Goal: Task Accomplishment & Management: Use online tool/utility

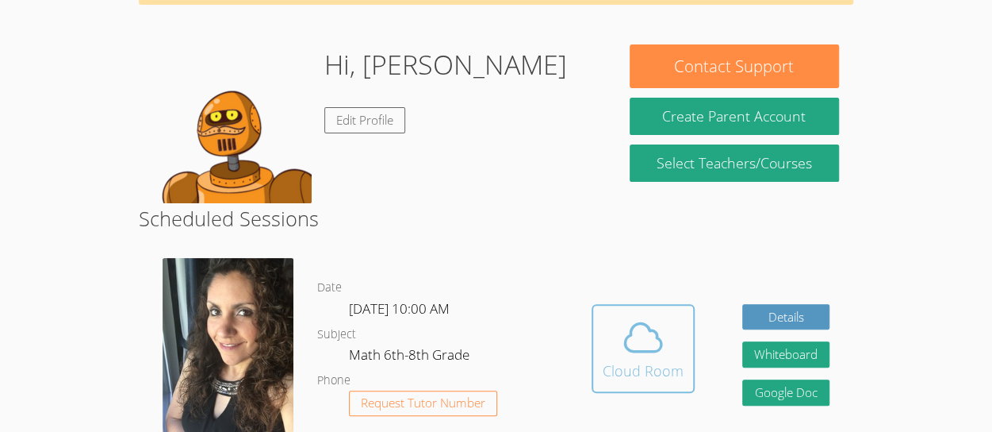
scroll to position [110, 0]
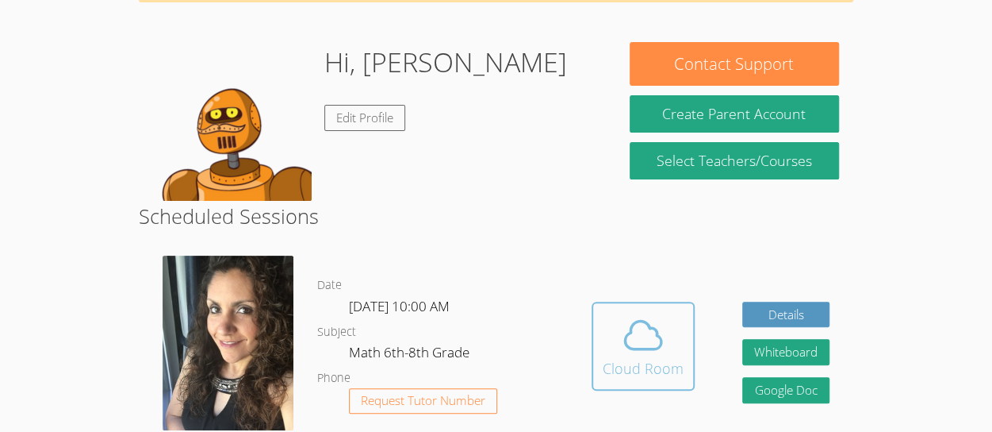
click at [643, 309] on button "Cloud Room" at bounding box center [643, 345] width 103 height 89
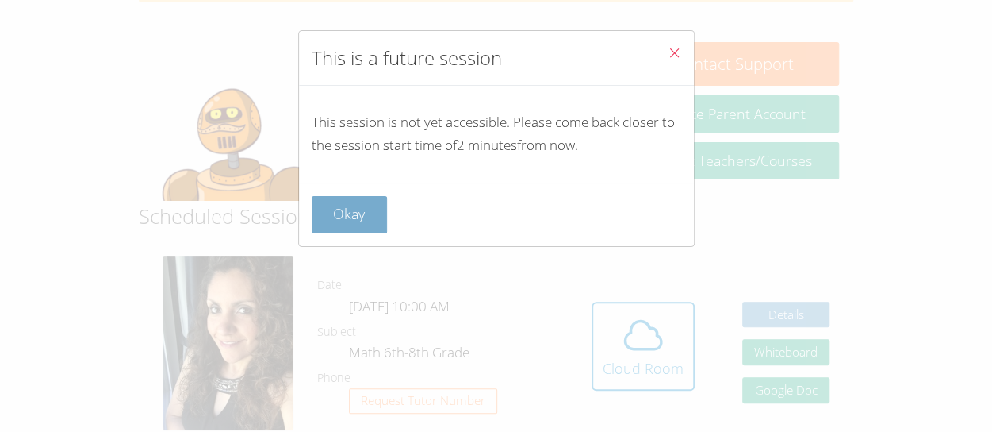
click at [312, 206] on button "Okay" at bounding box center [350, 214] width 76 height 37
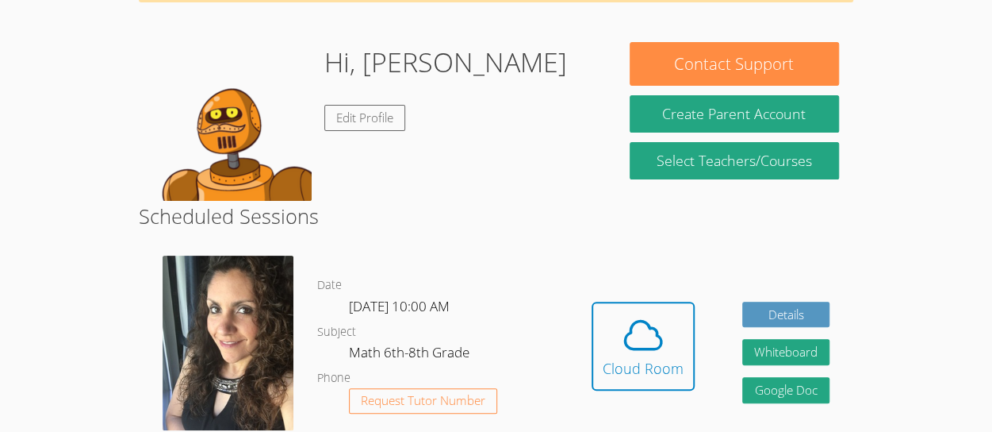
click at [354, 210] on h2 "Scheduled Sessions" at bounding box center [496, 216] width 715 height 30
click at [365, 215] on h2 "Scheduled Sessions" at bounding box center [496, 216] width 715 height 30
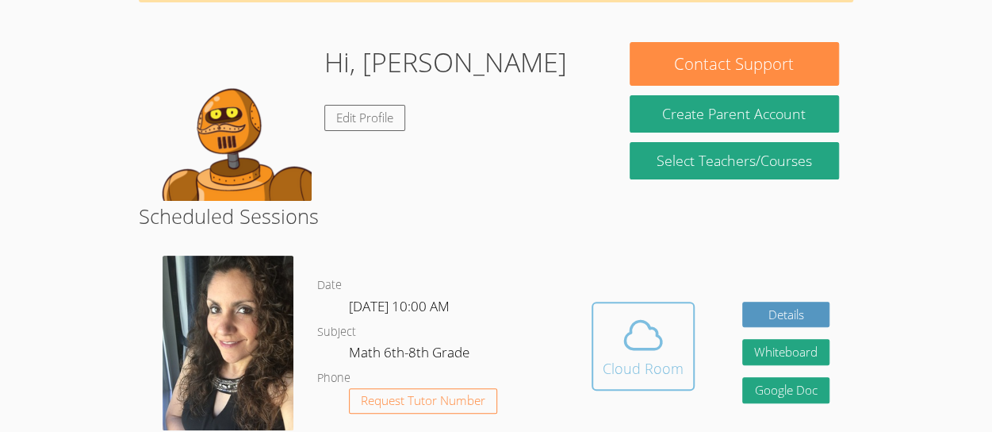
click at [624, 315] on icon at bounding box center [643, 335] width 44 height 44
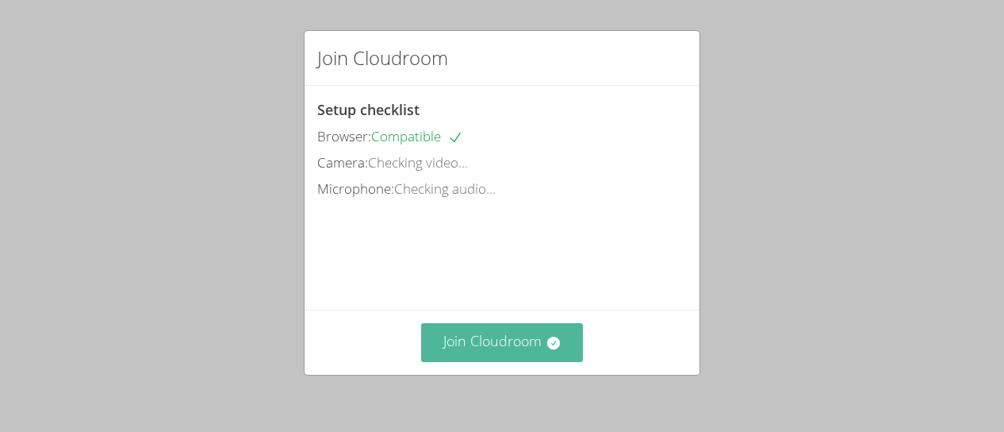
click at [503, 328] on button "Join Cloudroom" at bounding box center [502, 342] width 163 height 39
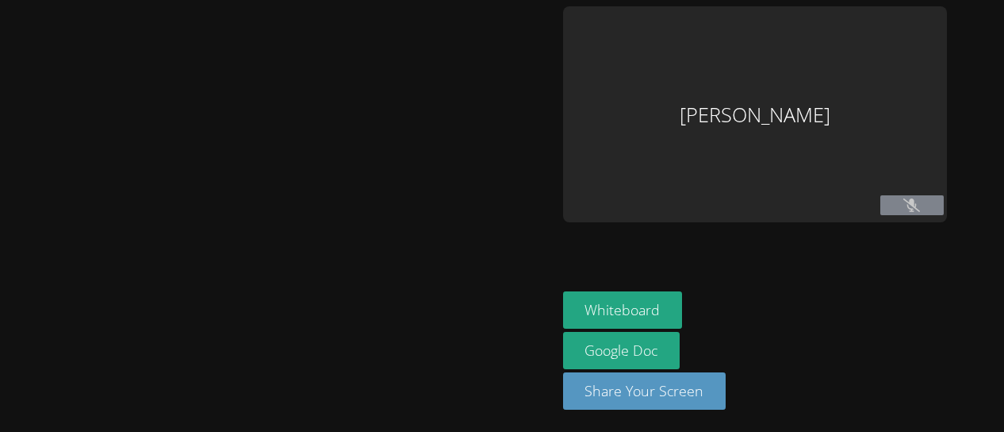
click at [503, 328] on div at bounding box center [278, 215] width 544 height 419
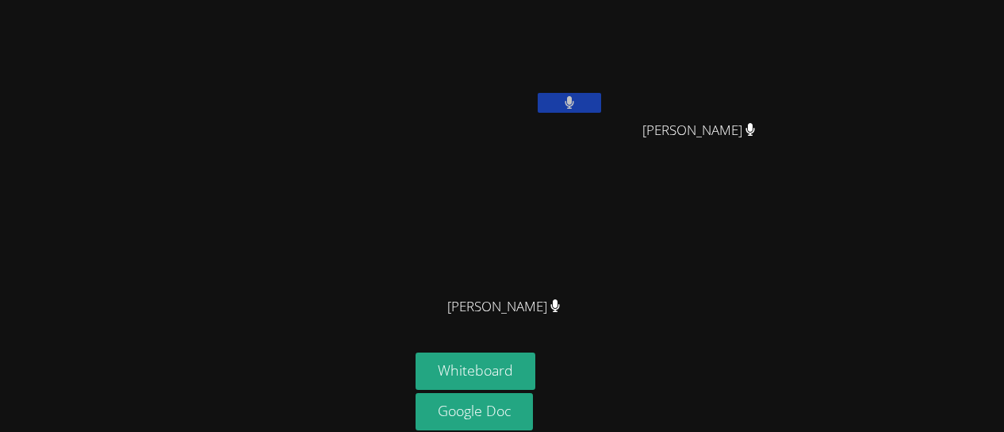
click at [409, 6] on aside "[PERSON_NAME] [PERSON_NAME] [PERSON_NAME] [PERSON_NAME] [PERSON_NAME] Whiteboar…" at bounding box center [607, 246] width 397 height 493
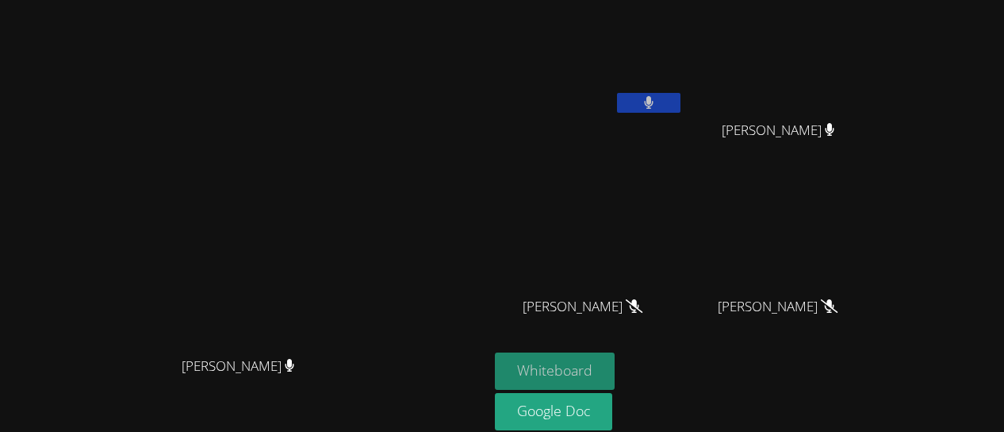
click at [615, 368] on button "Whiteboard" at bounding box center [555, 370] width 120 height 37
click at [681, 106] on button at bounding box center [648, 103] width 63 height 20
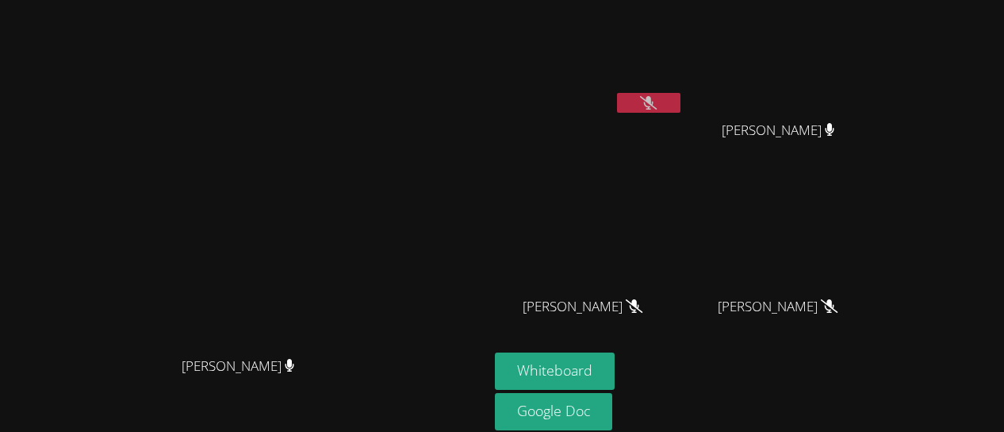
click at [657, 103] on icon at bounding box center [648, 102] width 17 height 13
click at [643, 164] on div "Enrique Cardona Molina" at bounding box center [589, 91] width 189 height 170
click at [643, 158] on div "Enrique Cardona Molina" at bounding box center [589, 91] width 189 height 170
click at [681, 102] on button at bounding box center [648, 103] width 63 height 20
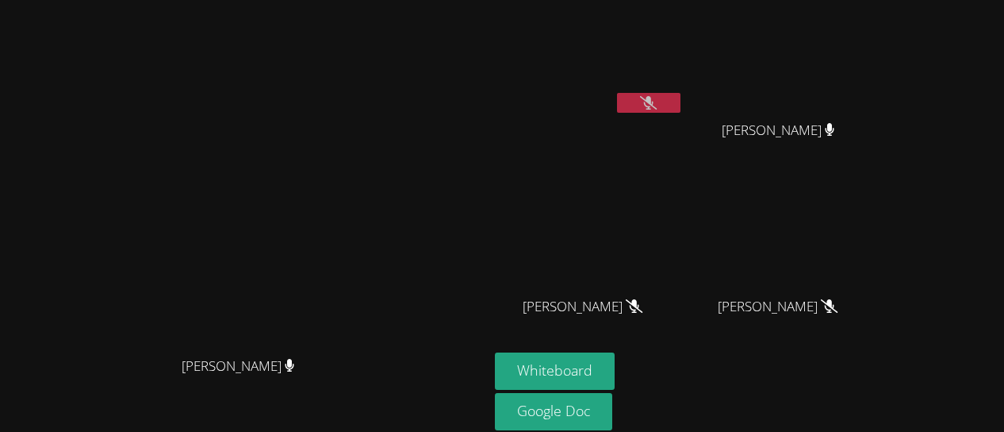
click at [684, 92] on video at bounding box center [589, 59] width 189 height 106
click at [681, 106] on button at bounding box center [648, 103] width 63 height 20
click at [654, 104] on icon at bounding box center [649, 102] width 10 height 13
click at [657, 104] on icon at bounding box center [648, 102] width 17 height 13
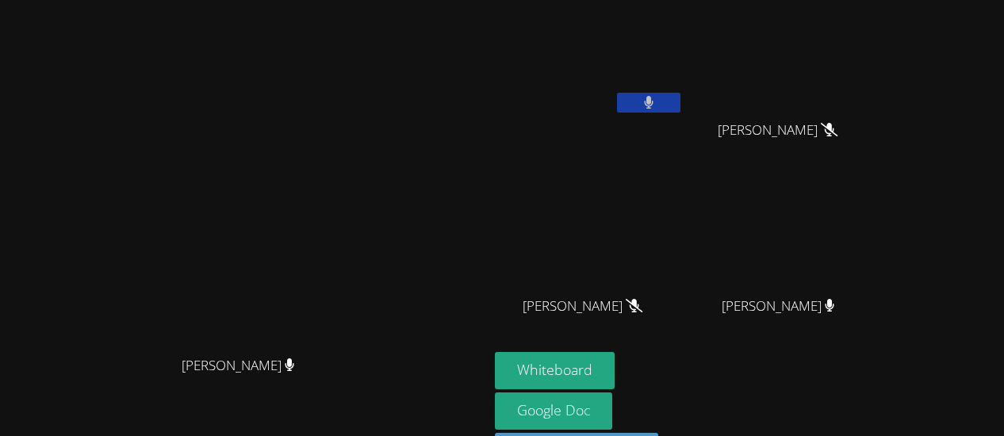
click at [681, 102] on button at bounding box center [648, 103] width 63 height 20
click at [681, 109] on button at bounding box center [648, 103] width 63 height 20
click at [681, 94] on button at bounding box center [648, 103] width 63 height 20
click at [657, 98] on icon at bounding box center [648, 102] width 17 height 13
click at [681, 102] on button at bounding box center [648, 103] width 63 height 20
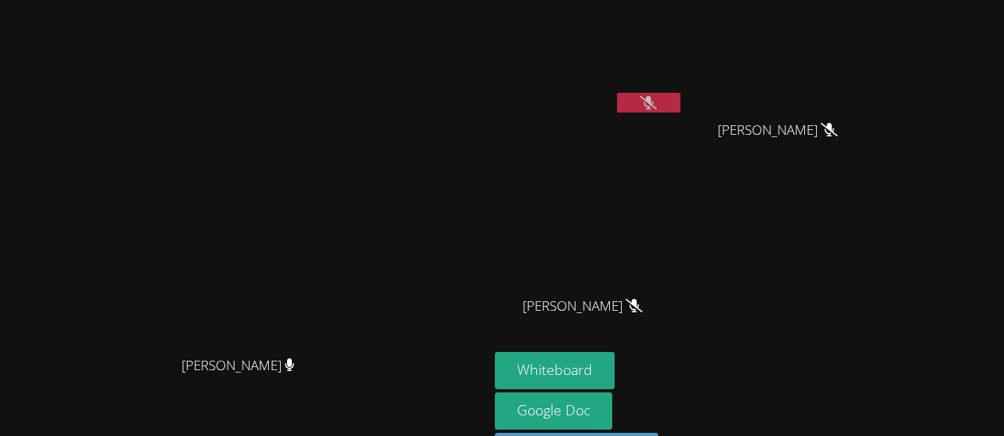
click at [681, 109] on button at bounding box center [648, 103] width 63 height 20
click at [681, 107] on button at bounding box center [648, 103] width 63 height 20
click at [681, 103] on button at bounding box center [648, 103] width 63 height 20
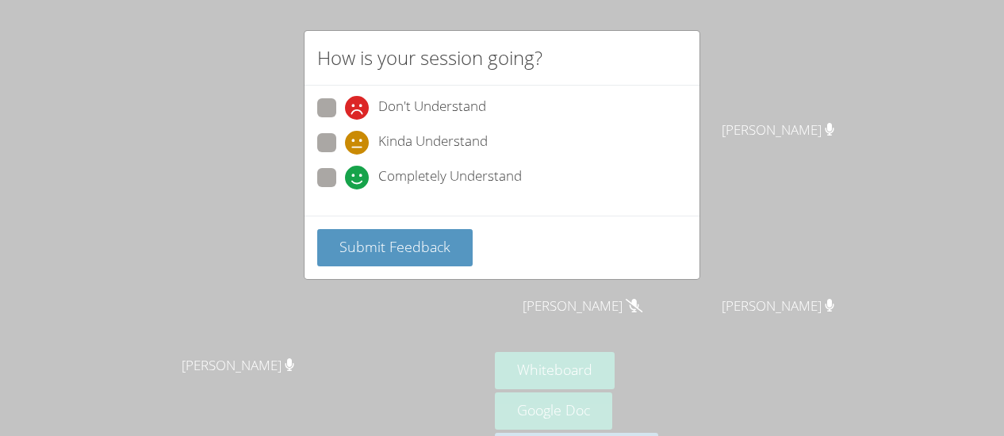
click at [409, 136] on span "Kinda Understand" at bounding box center [432, 143] width 109 height 24
click at [359, 136] on input "Kinda Understand" at bounding box center [351, 139] width 13 height 13
radio input "true"
click at [408, 171] on span "Completely Understand" at bounding box center [450, 178] width 144 height 24
click at [359, 171] on input "Completely Understand" at bounding box center [351, 174] width 13 height 13
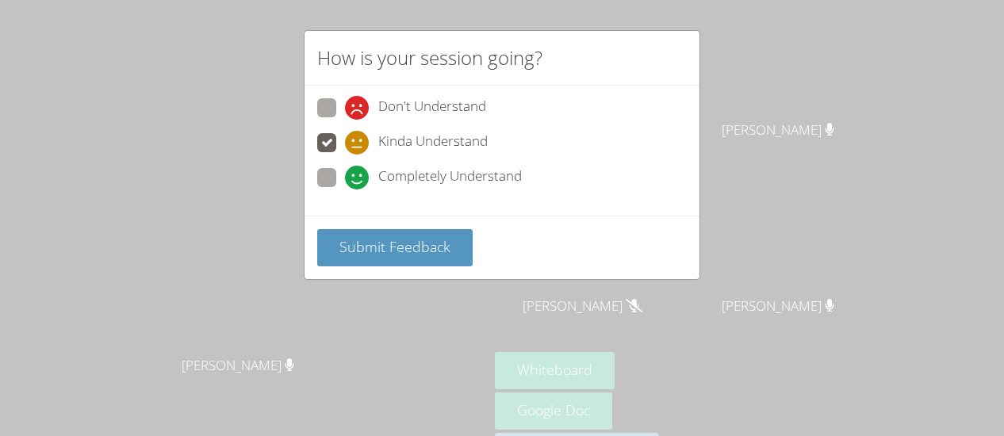
radio input "true"
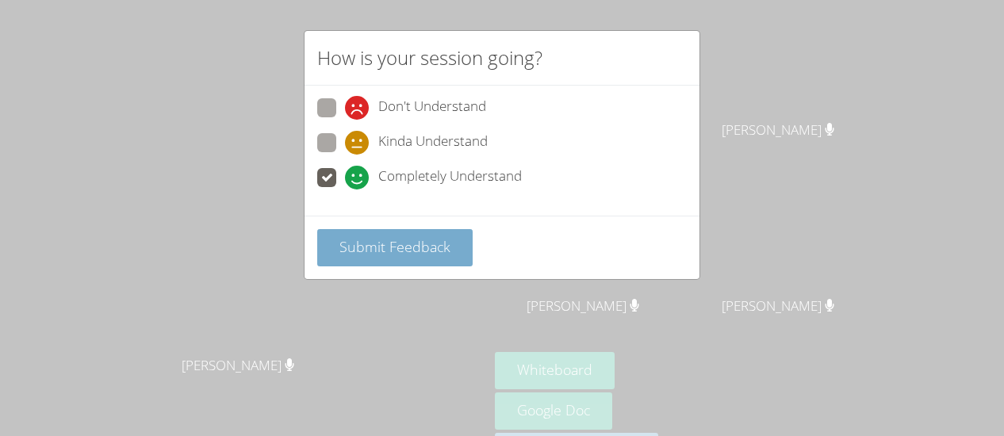
click at [418, 234] on button "Submit Feedback" at bounding box center [394, 247] width 155 height 37
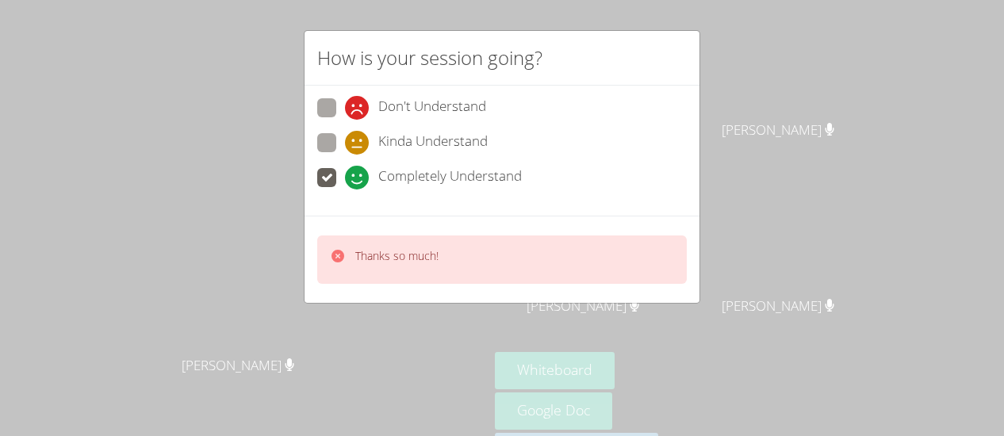
click at [406, 145] on span "Kinda Understand" at bounding box center [432, 143] width 109 height 24
click at [359, 145] on input "Kinda Understand" at bounding box center [351, 139] width 13 height 13
radio input "true"
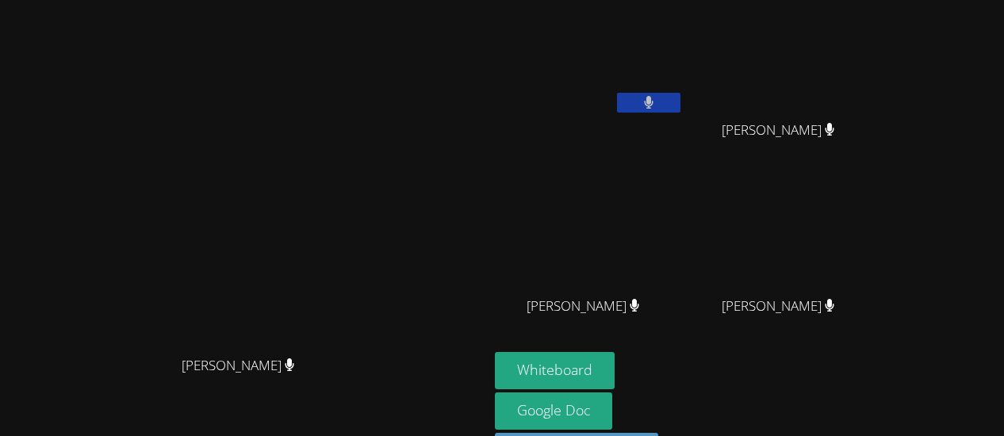
click at [681, 103] on button at bounding box center [648, 103] width 63 height 20
click at [657, 106] on icon at bounding box center [648, 102] width 17 height 13
